Goal: Information Seeking & Learning: Learn about a topic

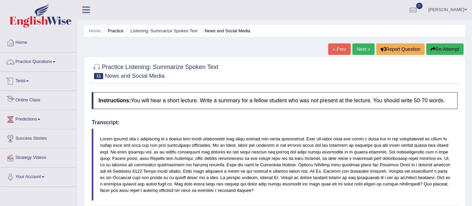
click at [23, 100] on link "Online Class" at bounding box center [38, 99] width 77 height 17
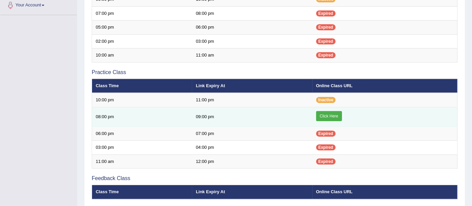
click at [320, 111] on link "Click Here" at bounding box center [329, 116] width 26 height 10
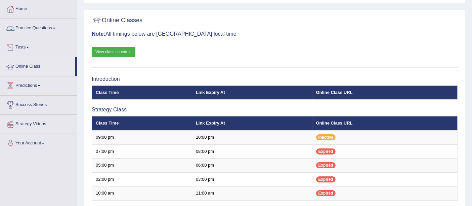
scroll to position [22, 0]
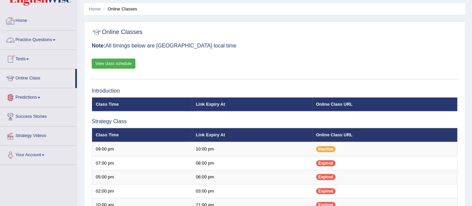
click at [25, 35] on link "Practice Questions" at bounding box center [38, 39] width 77 height 17
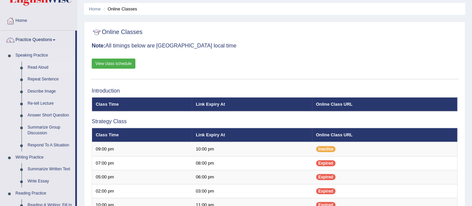
click at [36, 65] on link "Read Aloud" at bounding box center [50, 68] width 51 height 12
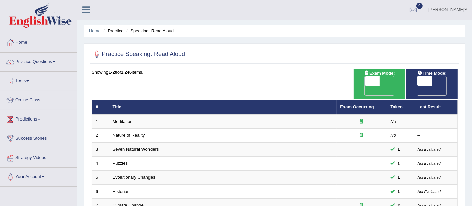
click at [38, 59] on link "Practice Questions" at bounding box center [38, 60] width 77 height 17
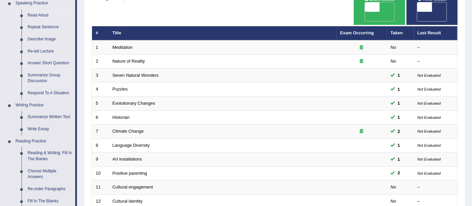
scroll to position [75, 0]
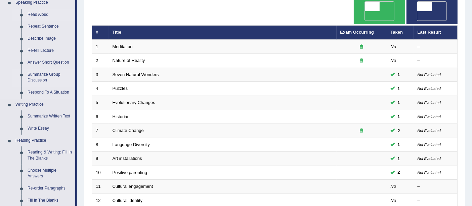
click at [21, 76] on li "Summarize Group Discussion" at bounding box center [43, 78] width 63 height 18
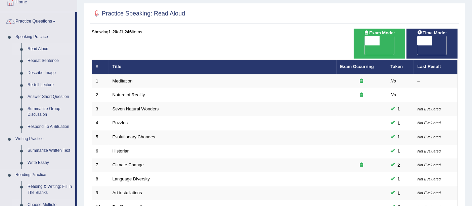
scroll to position [40, 0]
click at [44, 109] on link "Summarize Group Discussion" at bounding box center [50, 112] width 51 height 18
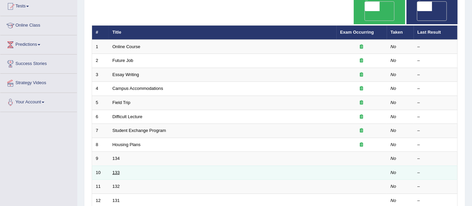
click at [114, 170] on link "133" at bounding box center [116, 172] width 7 height 5
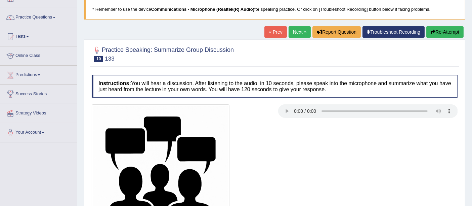
scroll to position [82, 0]
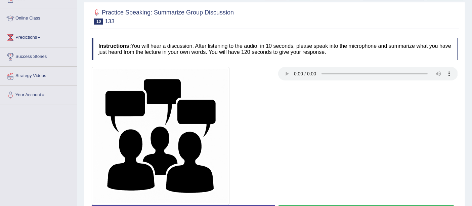
drag, startPoint x: 450, startPoint y: 25, endPoint x: 412, endPoint y: -25, distance: 63.0
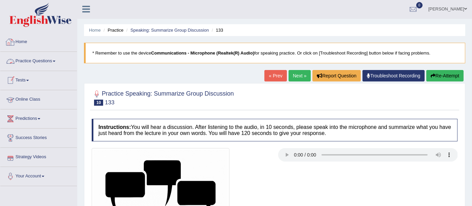
scroll to position [0, 0]
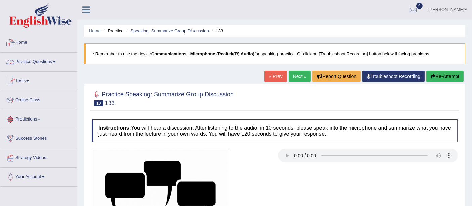
click at [17, 58] on link "Practice Questions" at bounding box center [38, 60] width 77 height 17
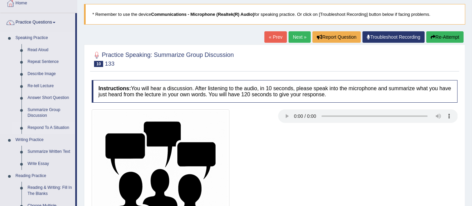
scroll to position [75, 0]
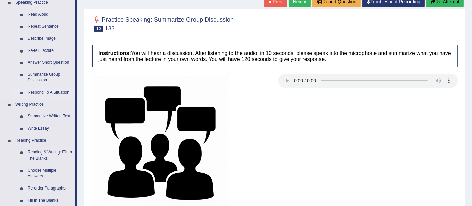
click at [39, 94] on link "Respond To A Situation" at bounding box center [50, 92] width 51 height 12
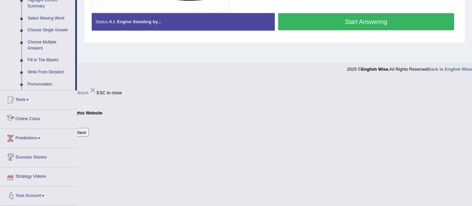
scroll to position [273, 0]
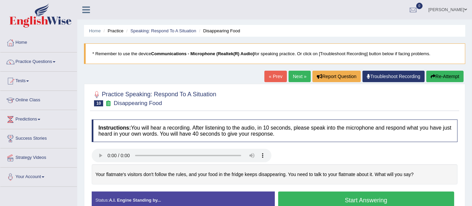
click at [300, 75] on link "Next »" at bounding box center [300, 76] width 22 height 11
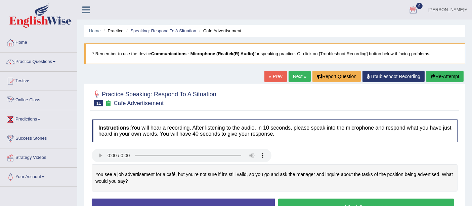
click at [22, 98] on link "Online Class" at bounding box center [38, 99] width 77 height 17
